Goal: Transaction & Acquisition: Purchase product/service

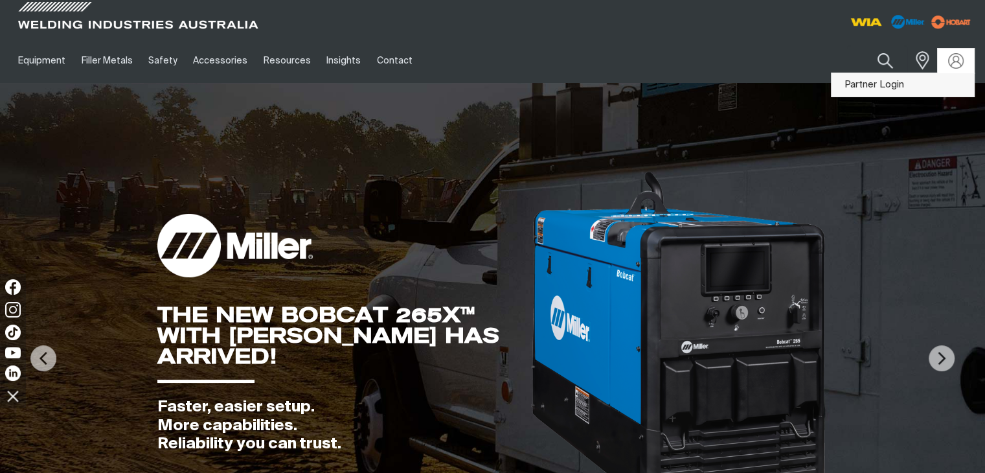
click at [885, 86] on link "Partner Login" at bounding box center [902, 85] width 142 height 24
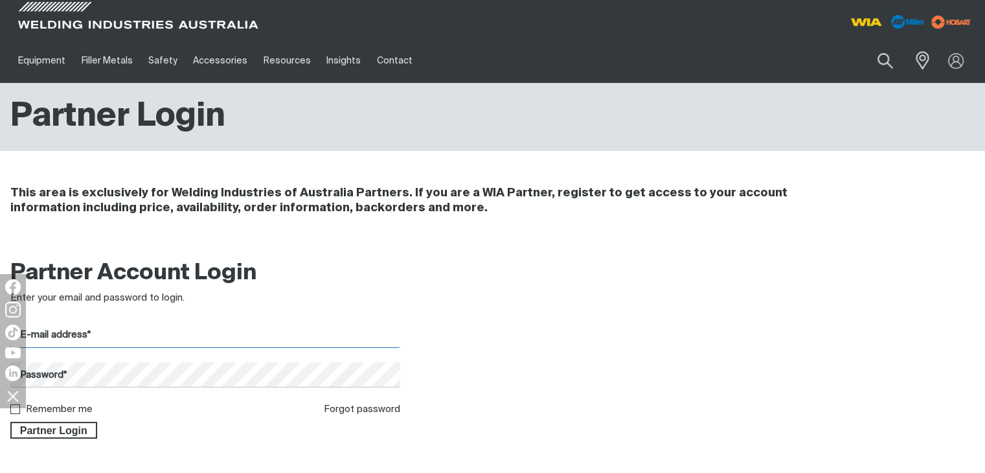
click at [175, 343] on input "E-mail address*" at bounding box center [205, 334] width 390 height 25
type input "[PERSON_NAME][EMAIL_ADDRESS][DOMAIN_NAME]"
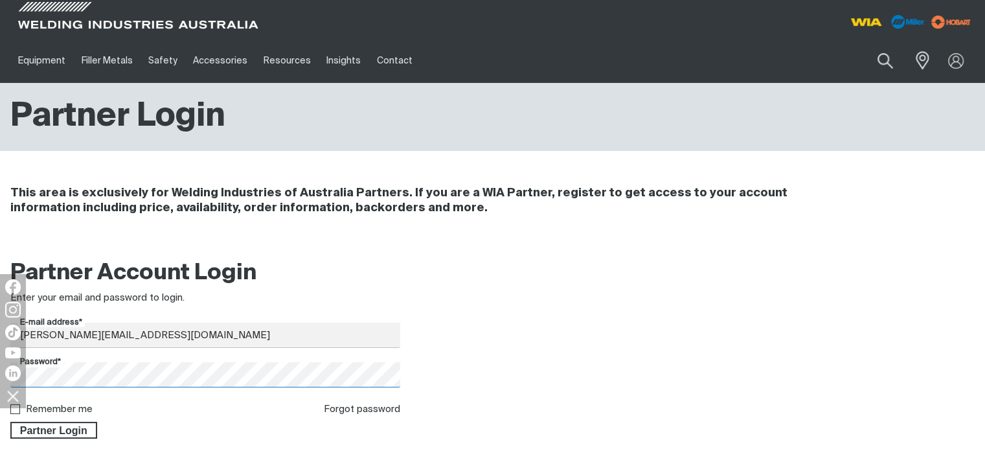
click at [10, 422] on button "Partner Login" at bounding box center [53, 430] width 87 height 17
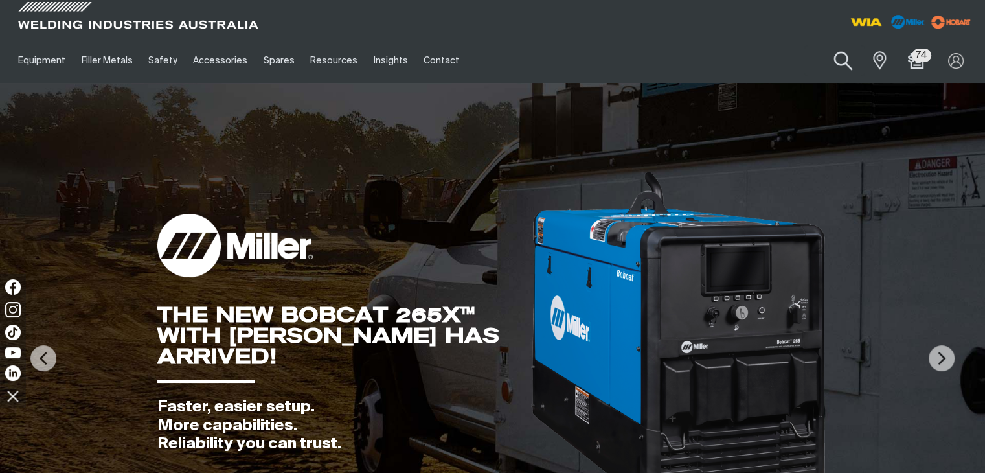
click at [844, 60] on button "Search products" at bounding box center [843, 61] width 52 height 37
click at [712, 63] on input "Search" at bounding box center [763, 60] width 199 height 29
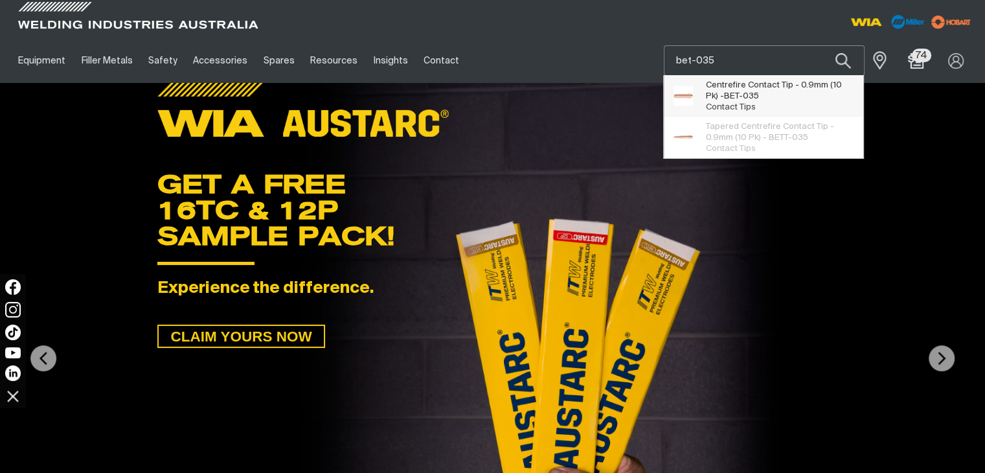
type input "bet-035"
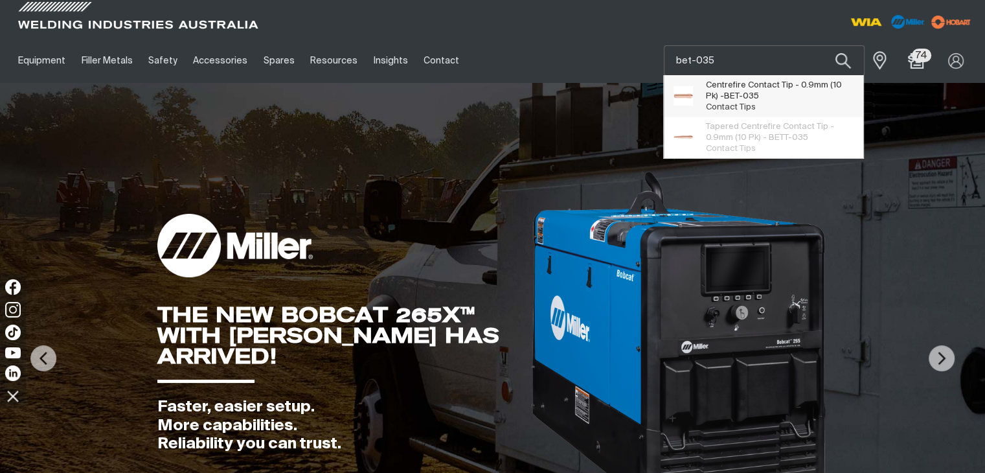
click at [735, 99] on span "BET-035" at bounding box center [741, 96] width 35 height 8
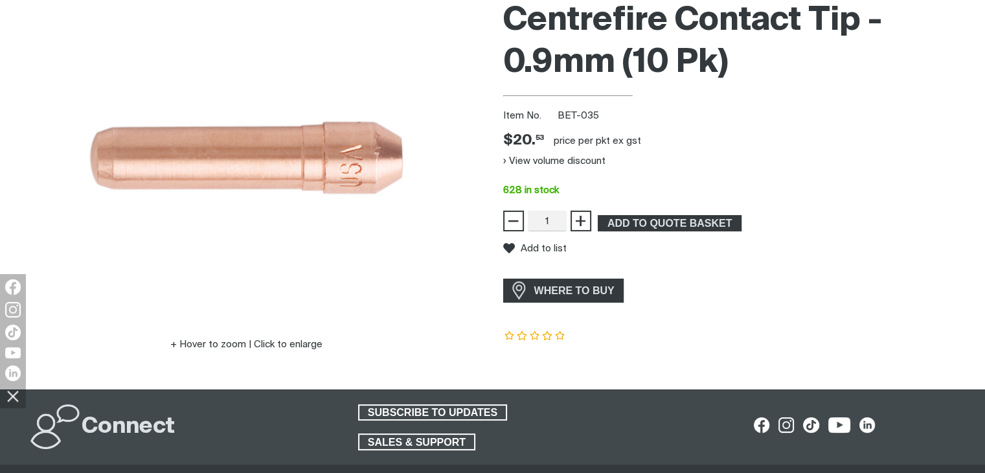
scroll to position [194, 0]
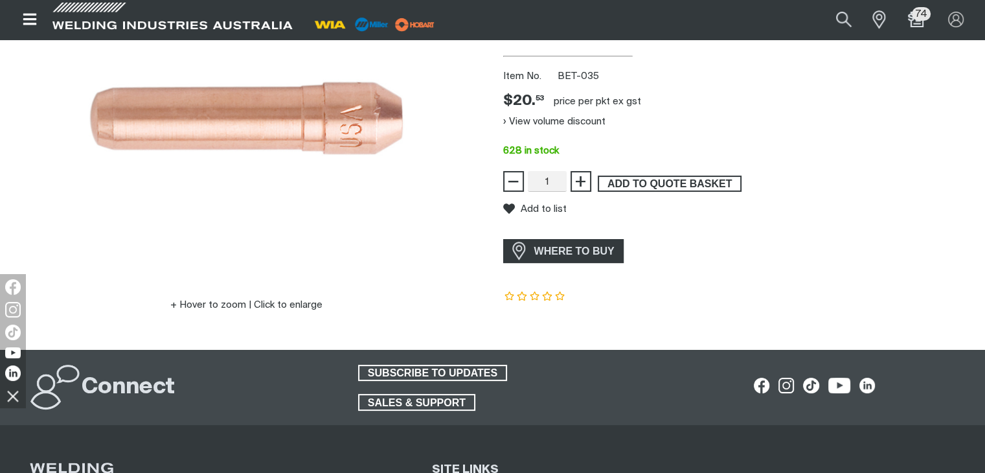
click at [670, 179] on span "ADD TO QUOTE BASKET" at bounding box center [669, 183] width 141 height 17
click at [838, 19] on button "Search products" at bounding box center [843, 19] width 52 height 35
click at [752, 19] on input "Search" at bounding box center [764, 20] width 199 height 28
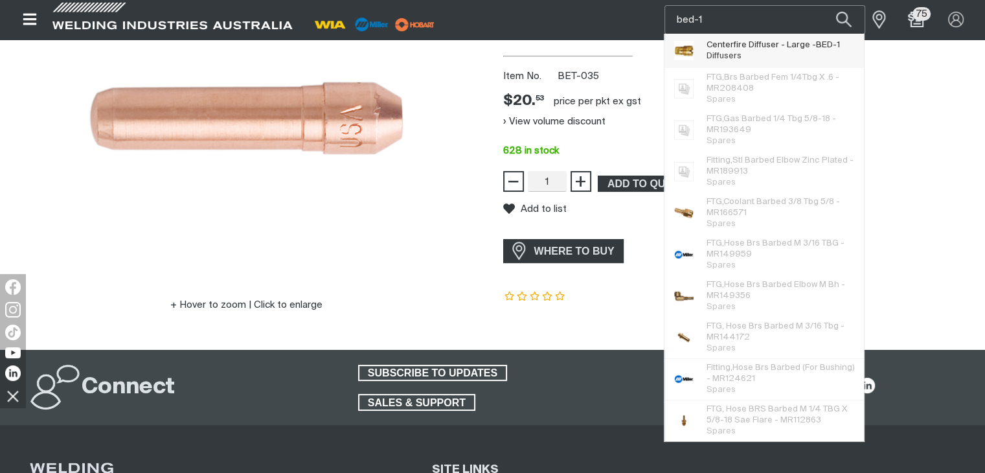
type input "bed-1"
click at [730, 52] on span "Diffusers" at bounding box center [723, 56] width 35 height 8
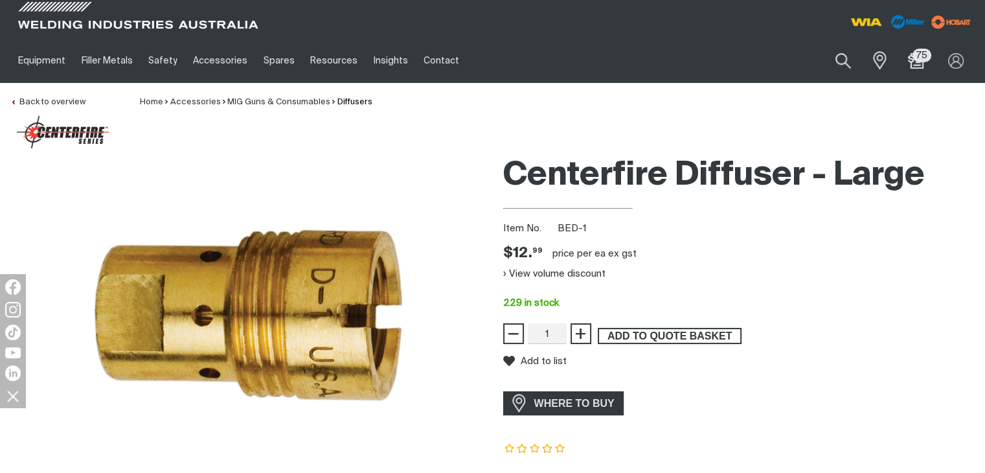
click at [640, 330] on span "ADD TO QUOTE BASKET" at bounding box center [669, 336] width 141 height 17
click at [838, 60] on button "Search products" at bounding box center [843, 61] width 52 height 37
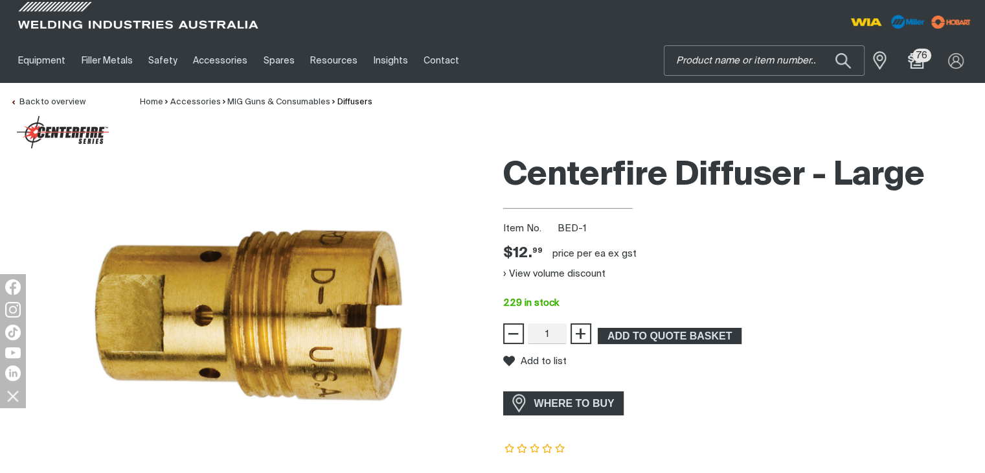
click at [767, 54] on input "Search" at bounding box center [763, 60] width 199 height 29
type input "ben-5800c"
click at [821, 45] on button "Search products" at bounding box center [843, 60] width 44 height 30
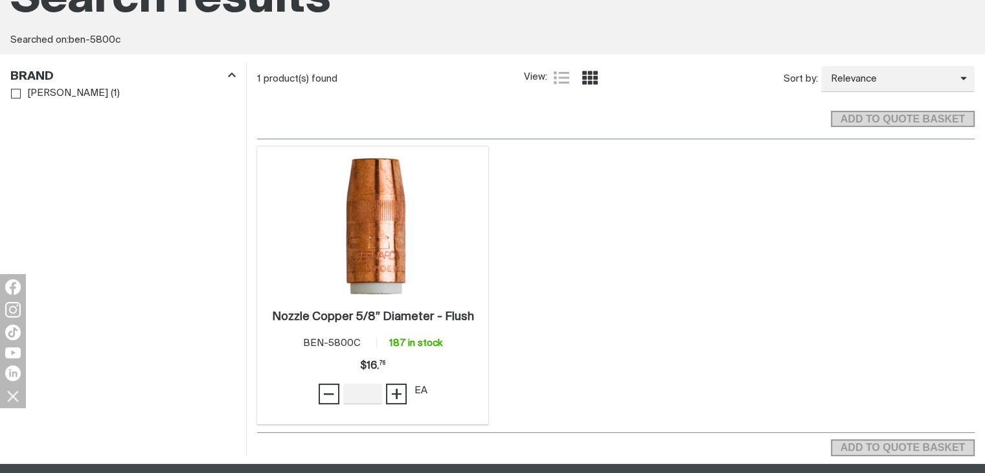
scroll to position [194, 0]
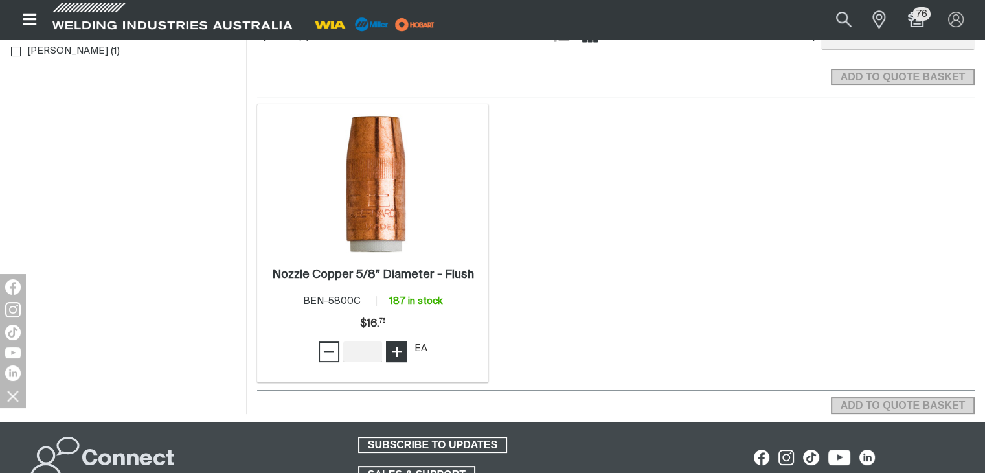
type input "1"
click at [399, 350] on span "+" at bounding box center [396, 352] width 12 height 22
click at [868, 400] on span "ADD TO QUOTE BASKET" at bounding box center [902, 405] width 141 height 17
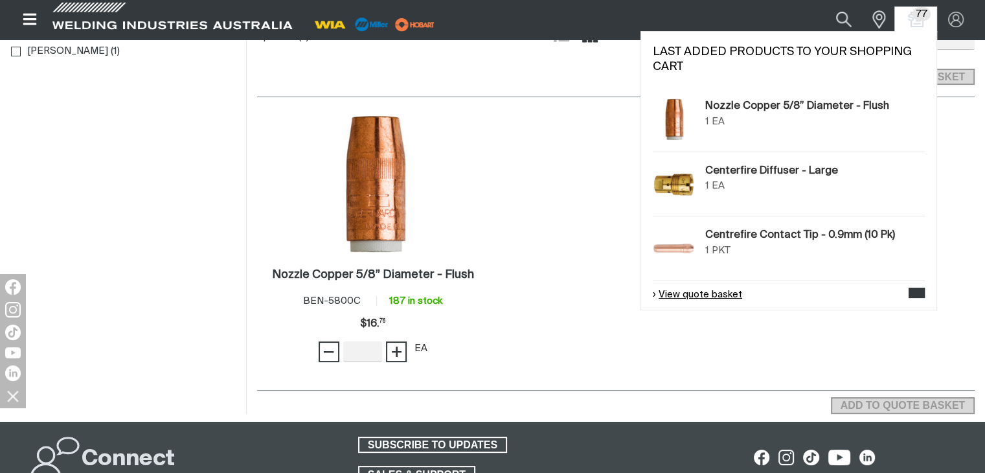
click at [728, 293] on link "View quote basket" at bounding box center [697, 295] width 89 height 15
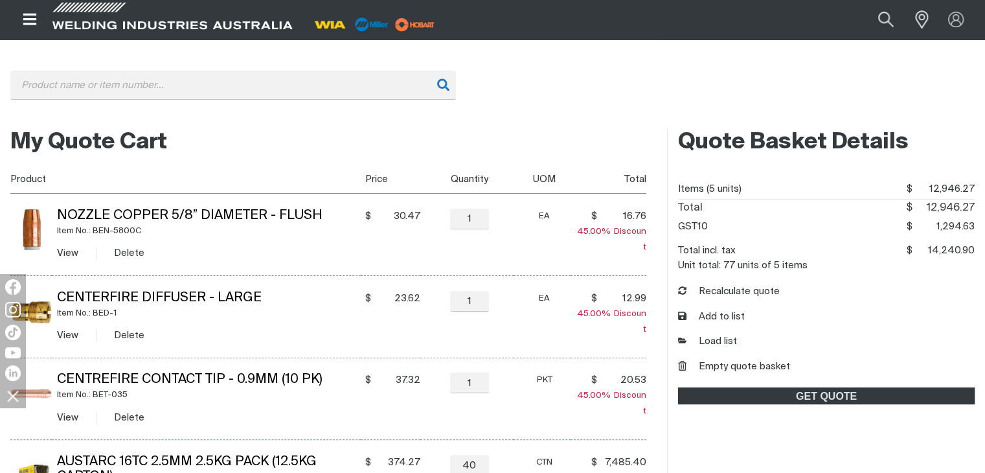
scroll to position [194, 0]
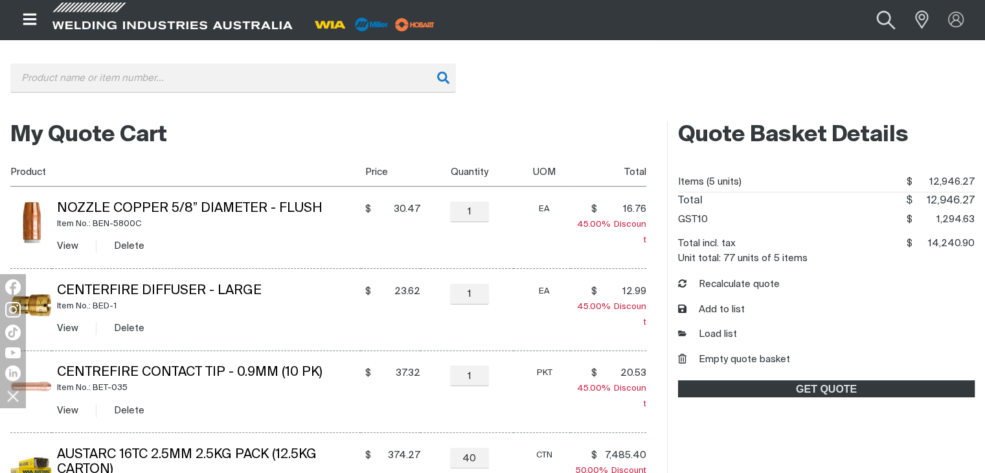
click at [889, 21] on button "Search products" at bounding box center [886, 19] width 52 height 35
click at [837, 16] on input "Search" at bounding box center [807, 20] width 199 height 28
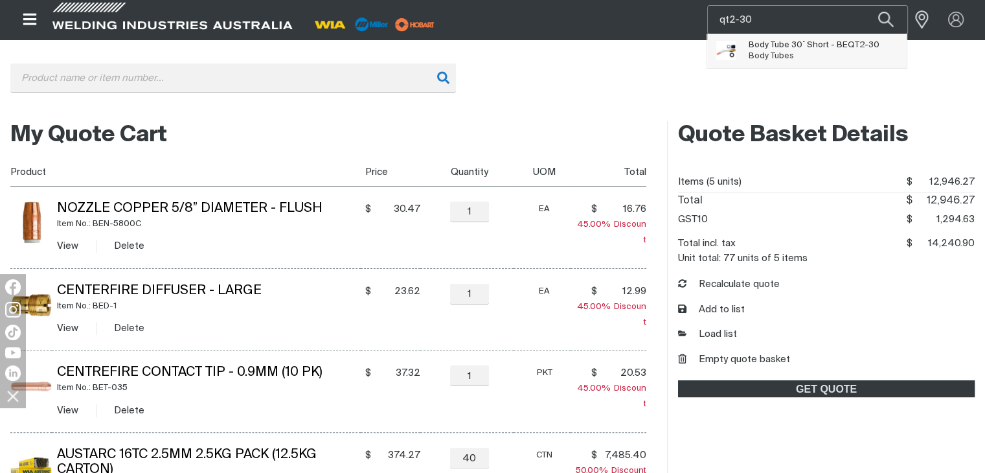
type input "qt2-30"
click at [787, 49] on span "Body Tube 30˚ Short - BE QT2-30" at bounding box center [814, 44] width 131 height 11
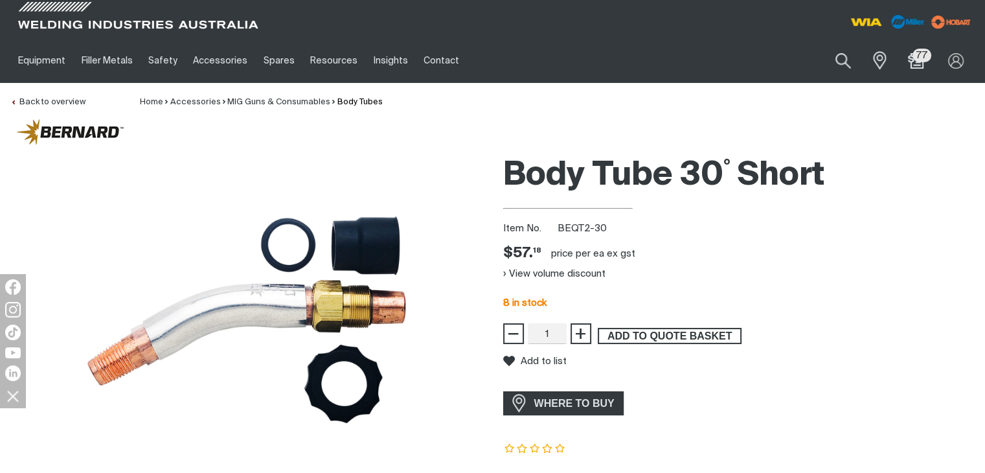
click at [631, 330] on span "ADD TO QUOTE BASKET" at bounding box center [669, 336] width 141 height 17
click at [843, 62] on button "Search products" at bounding box center [843, 61] width 52 height 37
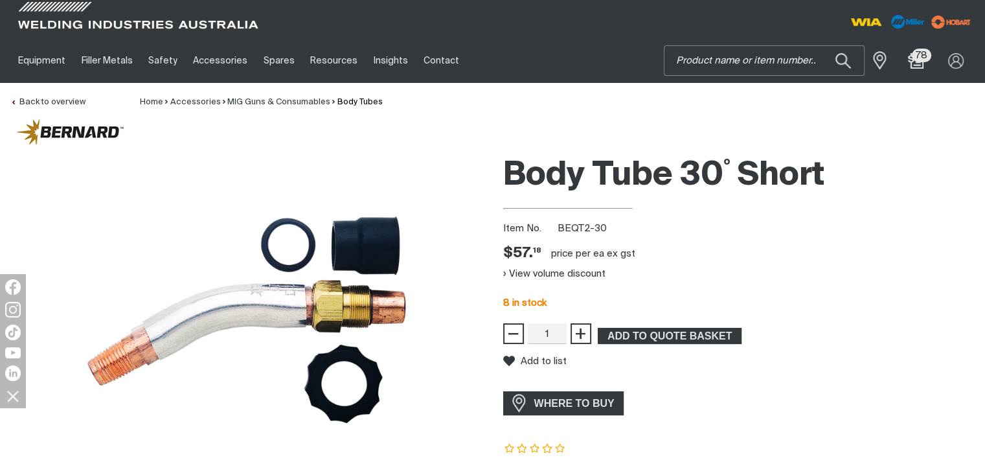
click at [712, 56] on input "Search" at bounding box center [763, 60] width 199 height 29
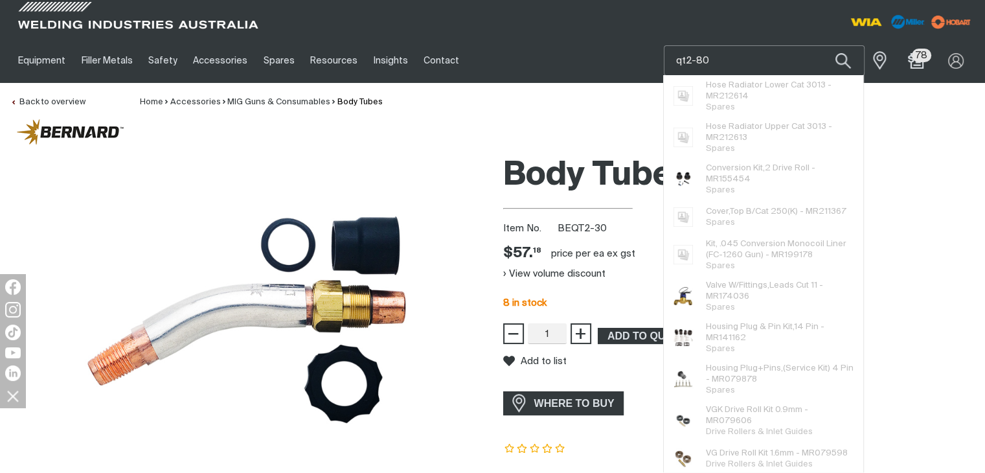
type input "qt2-80"
click at [821, 45] on button "Search products" at bounding box center [843, 60] width 44 height 30
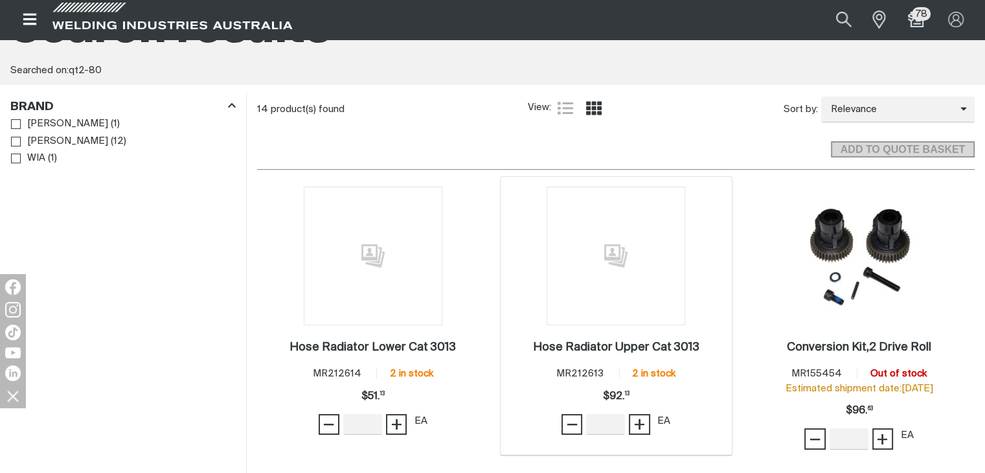
scroll to position [130, 0]
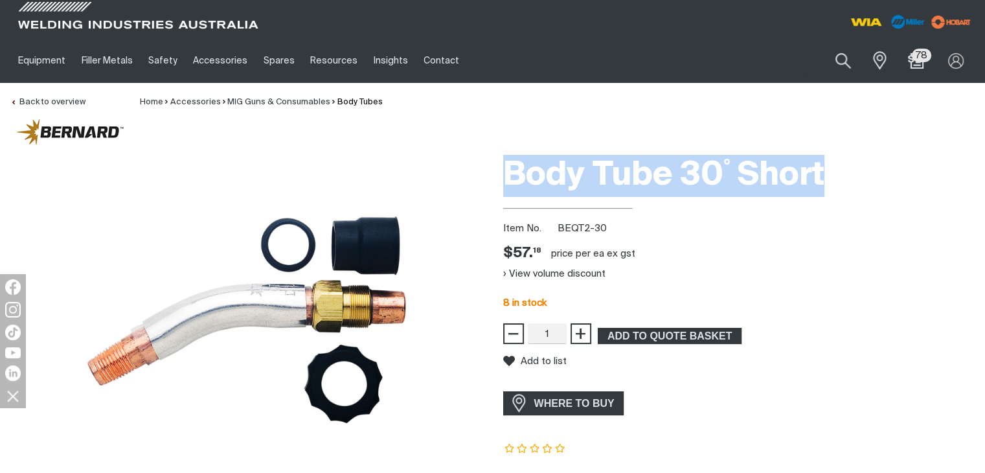
drag, startPoint x: 504, startPoint y: 167, endPoint x: 826, endPoint y: 173, distance: 321.9
click at [826, 173] on h1 "Body Tube 30˚ Short" at bounding box center [739, 176] width 472 height 42
copy h1 "Body Tube 30˚ Short"
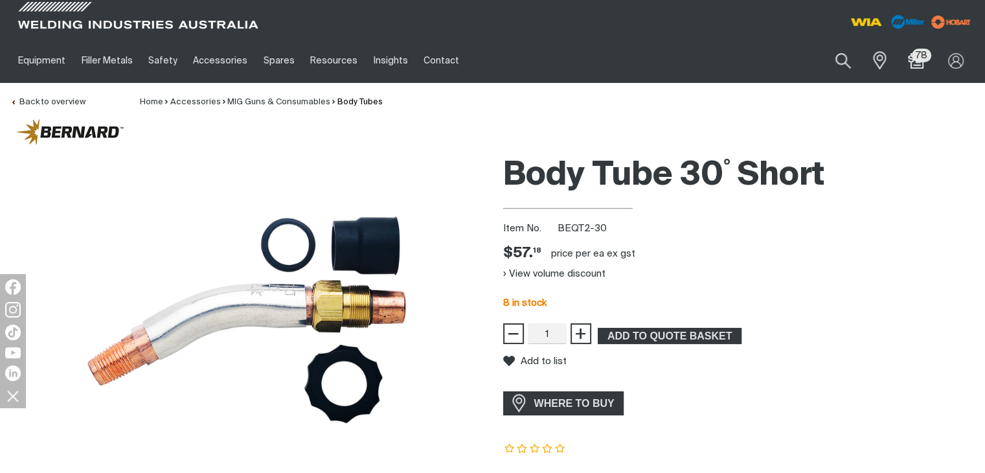
click at [806, 254] on div "Body Tube 30˚ Short Item No. BEQT2-30 Price $57.18 $57. 18 price per EA ex gst …" at bounding box center [739, 345] width 472 height 395
click at [847, 59] on button "Search products" at bounding box center [843, 61] width 52 height 37
drag, startPoint x: 702, startPoint y: 60, endPoint x: 676, endPoint y: 60, distance: 25.9
click at [676, 60] on input "qt2-80" at bounding box center [763, 60] width 199 height 29
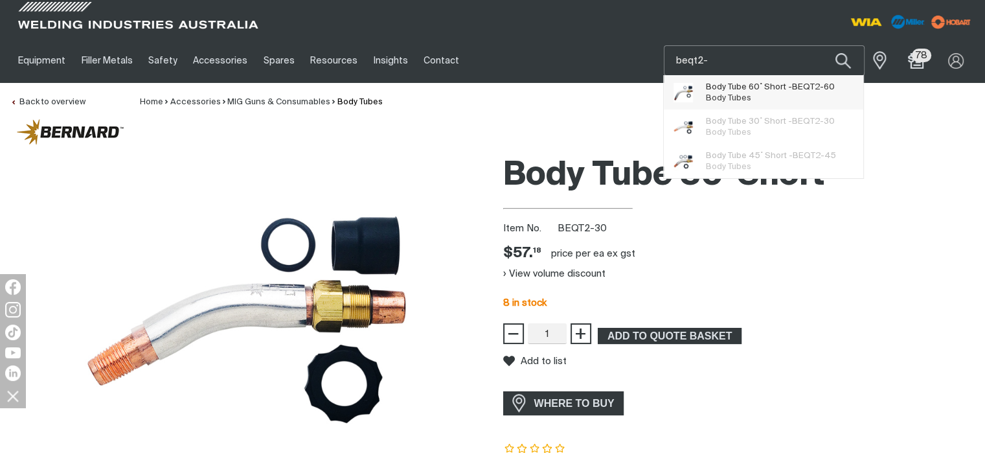
type input "beqt2-"
click at [774, 92] on span "Body Tube 60˚ Short - BEQT2- 60" at bounding box center [770, 87] width 129 height 11
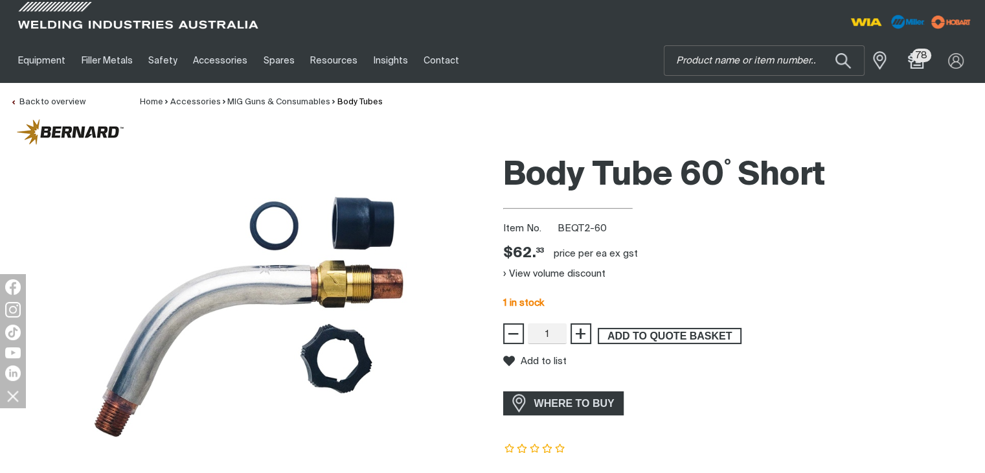
click at [691, 332] on span "ADD TO QUOTE BASKET" at bounding box center [669, 336] width 141 height 17
click at [728, 59] on input "Search" at bounding box center [763, 60] width 199 height 29
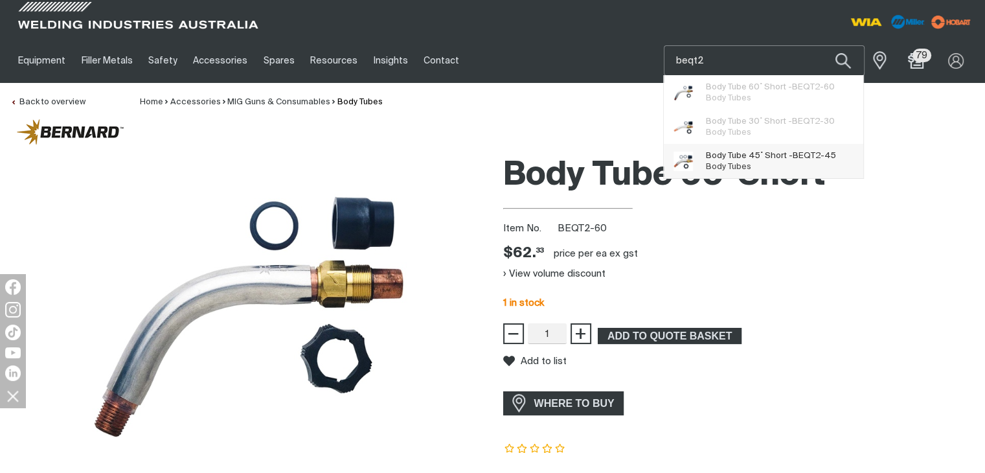
type input "beqt2"
click at [762, 151] on span "Body Tube 45˚ Short - BEQT2 -45" at bounding box center [771, 155] width 130 height 11
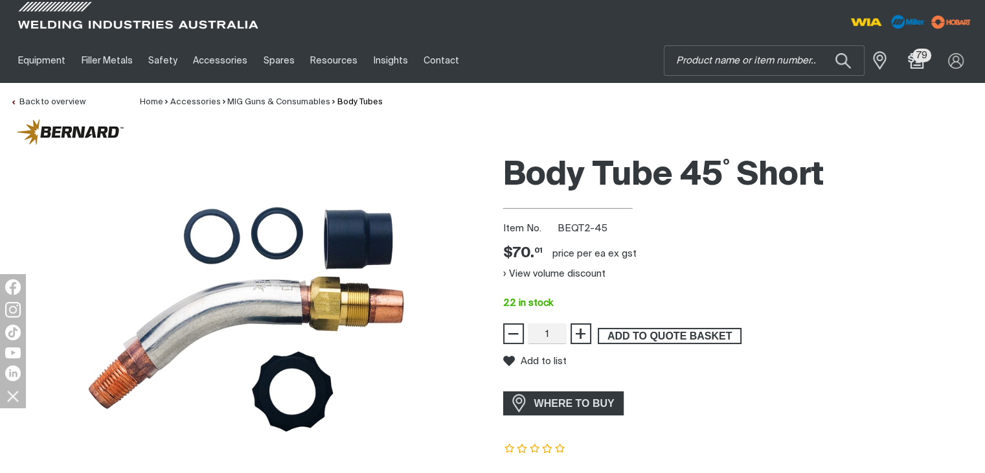
click at [660, 337] on span "ADD TO QUOTE BASKET" at bounding box center [669, 336] width 141 height 17
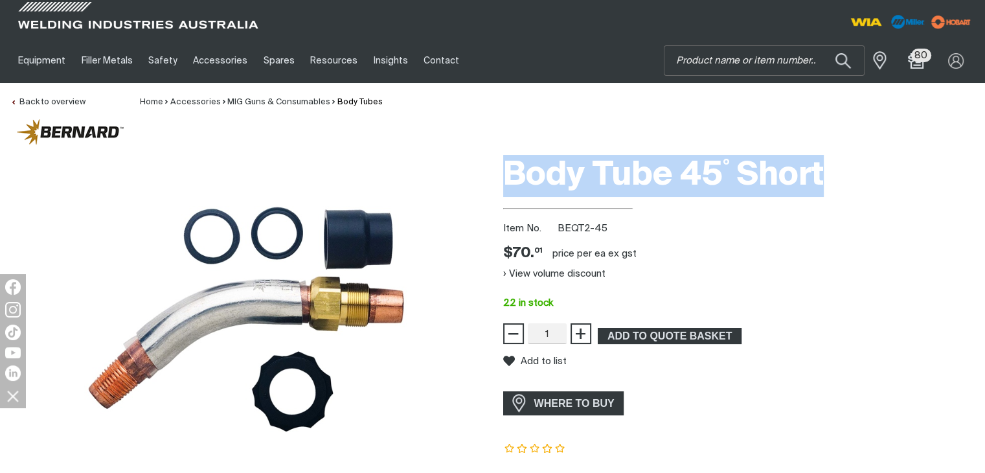
drag, startPoint x: 505, startPoint y: 170, endPoint x: 824, endPoint y: 174, distance: 318.6
click at [824, 174] on h1 "Body Tube 45˚ Short" at bounding box center [739, 176] width 472 height 42
copy h1 "Body Tube 45˚ Short"
click at [855, 269] on div "View volume discount" at bounding box center [739, 273] width 472 height 21
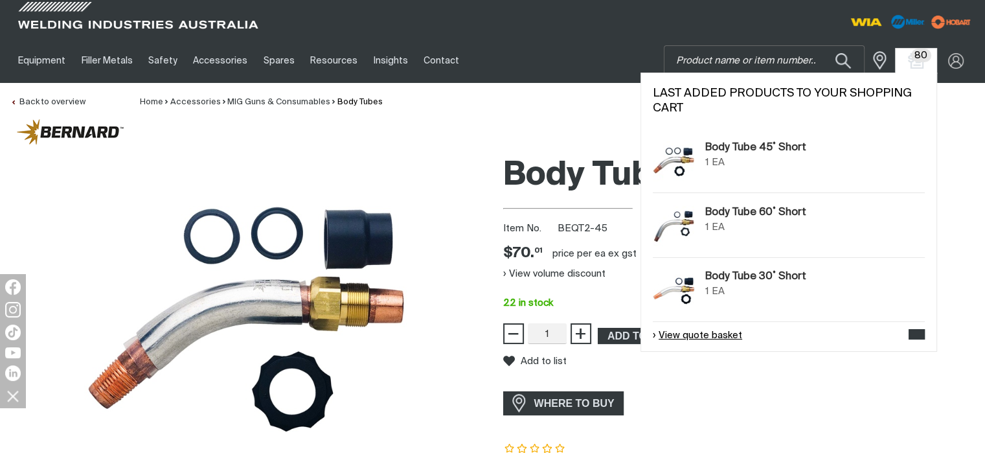
click at [690, 336] on link "View quote basket" at bounding box center [697, 335] width 89 height 15
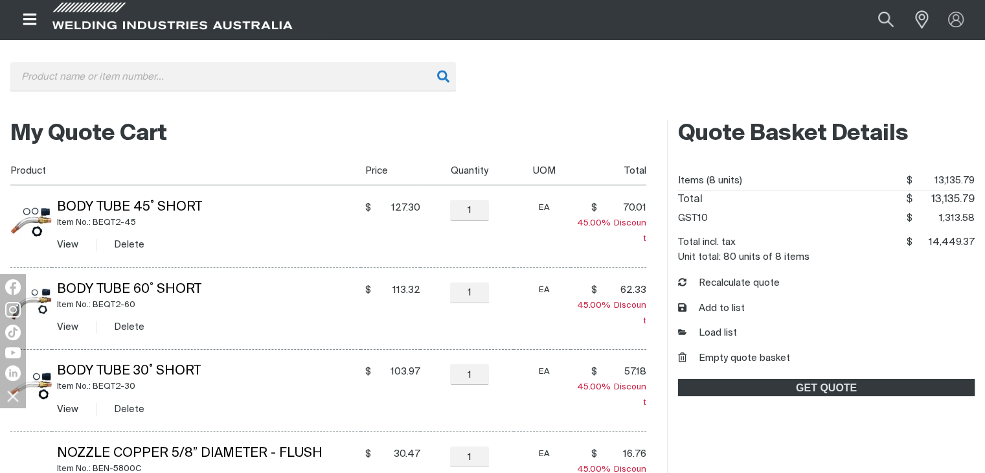
scroll to position [259, 0]
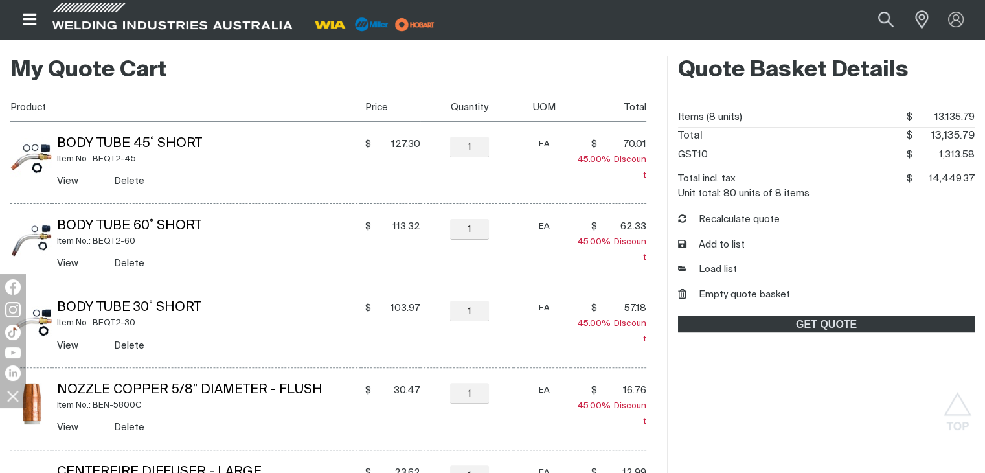
click at [849, 273] on div "Load list" at bounding box center [826, 269] width 297 height 15
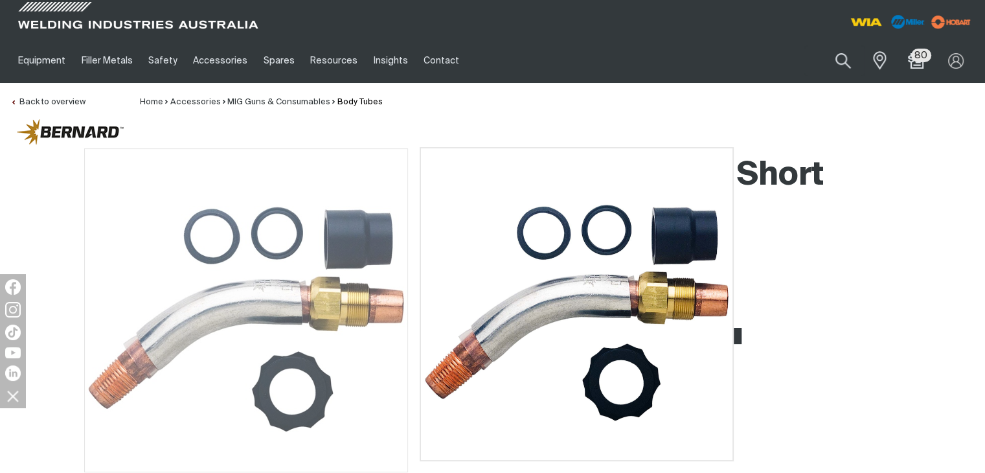
click at [274, 256] on img at bounding box center [246, 310] width 324 height 324
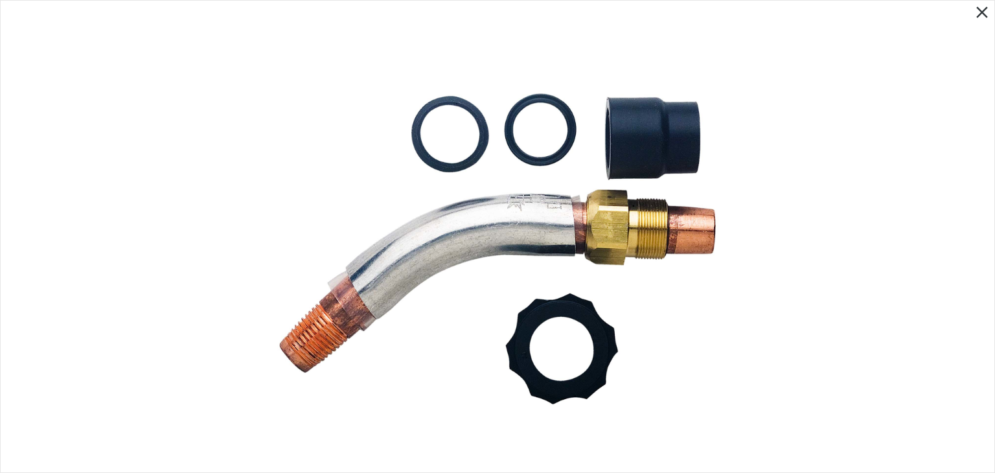
click at [982, 16] on icon "Close pop-up overlay" at bounding box center [981, 12] width 19 height 19
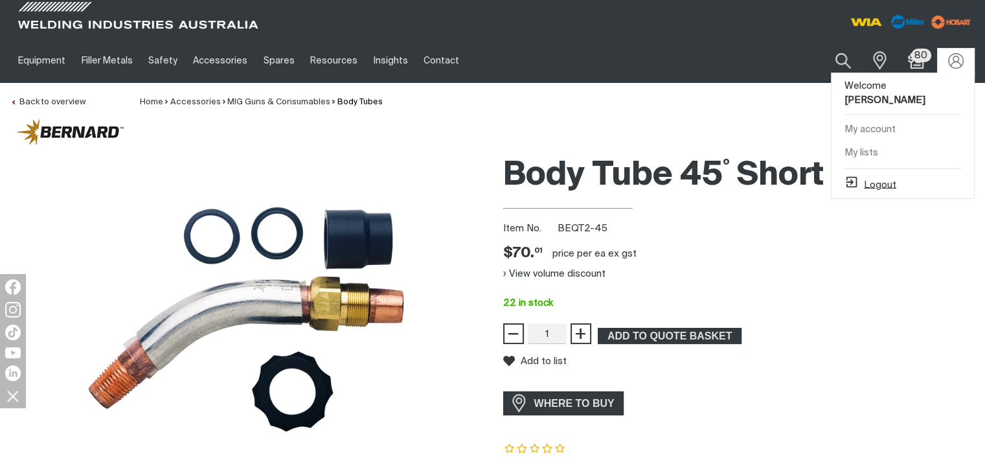
click at [869, 175] on button "Logout" at bounding box center [870, 183] width 52 height 16
